Goal: Task Accomplishment & Management: Complete application form

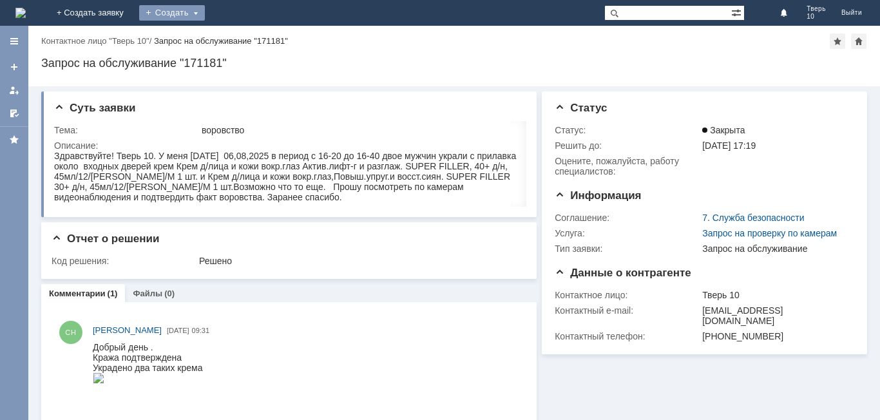
click at [205, 6] on div "Создать" at bounding box center [172, 12] width 66 height 15
click at [240, 38] on link "Заявка" at bounding box center [191, 38] width 98 height 15
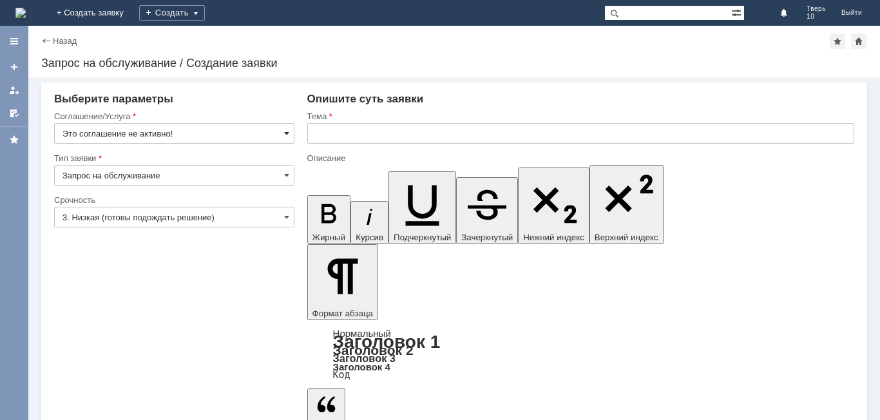
click at [285, 130] on span at bounding box center [286, 133] width 5 height 10
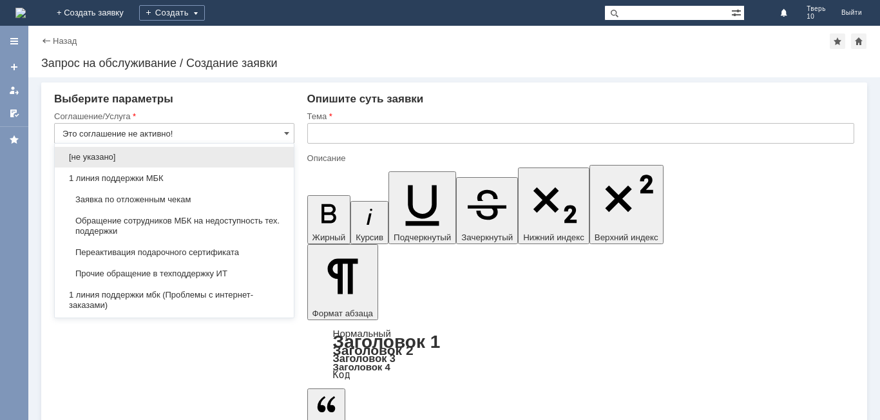
click at [188, 198] on span "Заявка по отложенным чекам" at bounding box center [175, 200] width 224 height 10
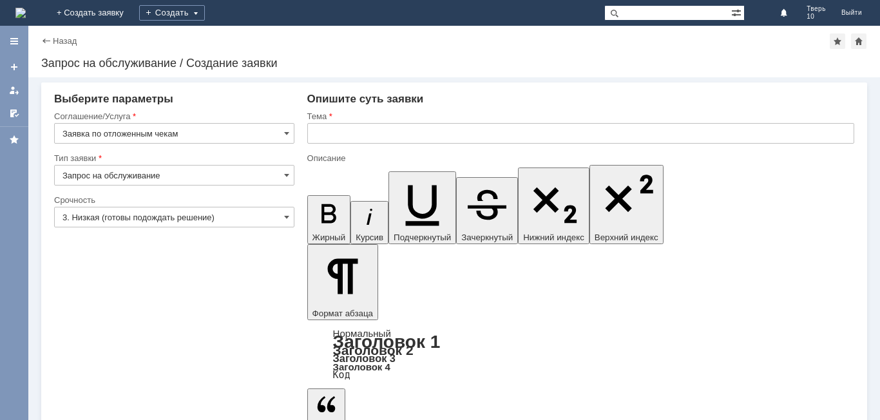
type input "Заявка по отложенным чекам"
click at [321, 136] on input "text" at bounding box center [580, 133] width 547 height 21
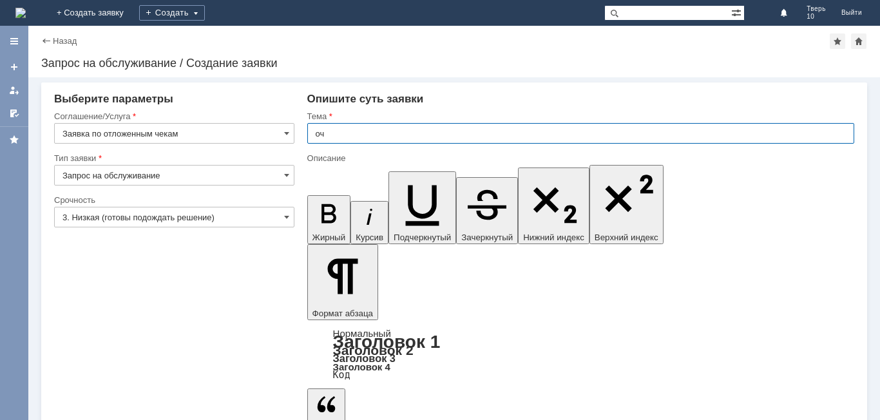
type input "оч"
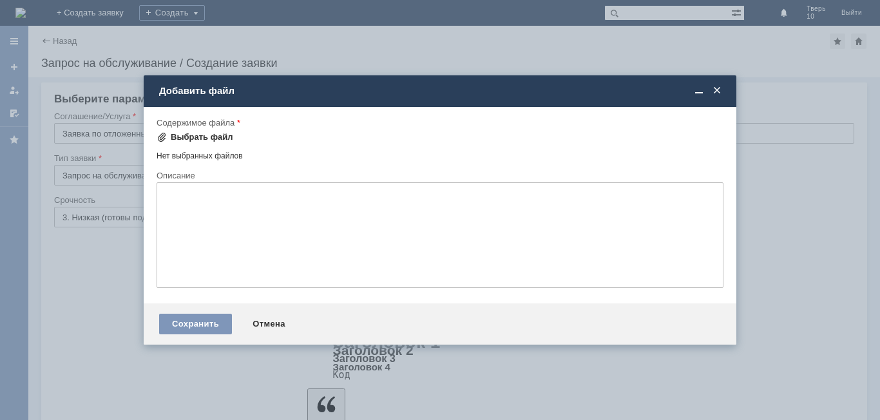
click at [195, 134] on div "Выбрать файл" at bounding box center [202, 137] width 63 height 10
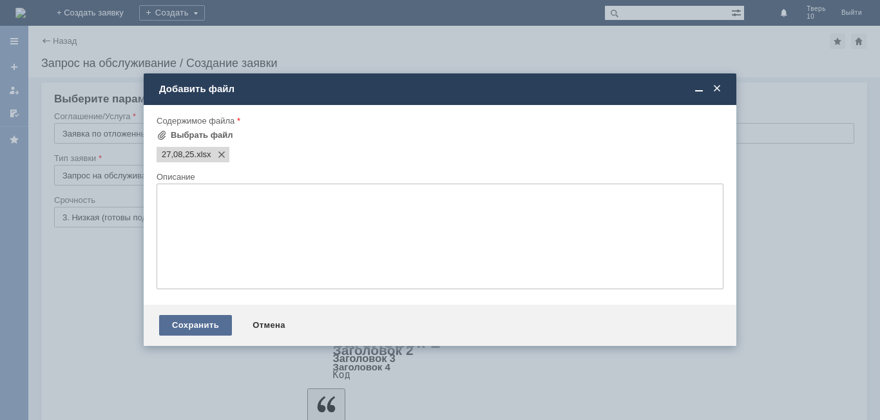
click at [200, 322] on div "Сохранить" at bounding box center [195, 325] width 73 height 21
